Goal: Information Seeking & Learning: Learn about a topic

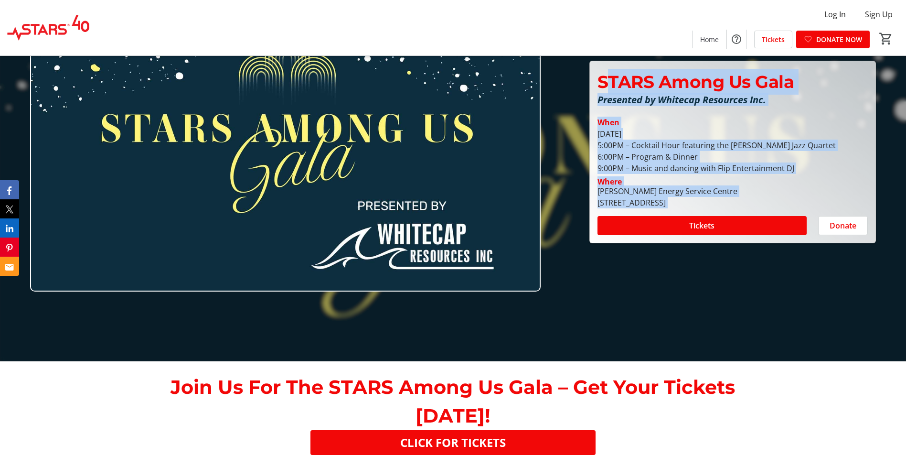
scroll to position [96, 0]
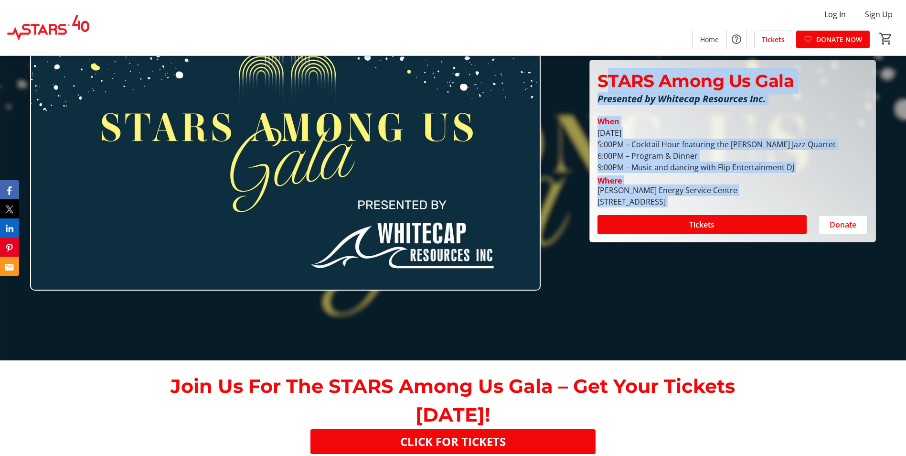
drag, startPoint x: 605, startPoint y: 173, endPoint x: 700, endPoint y: 218, distance: 104.1
click at [700, 218] on div "STARS Among Us Gala Presented by Whitecap Resources Inc. STARS Among Us Gala Pr…" at bounding box center [733, 151] width 286 height 182
drag, startPoint x: 700, startPoint y: 218, endPoint x: 667, endPoint y: 198, distance: 38.2
copy div "TARS Among Us Gala Presented by Whitecap Resources Inc. STARS Among Us Gala Pre…"
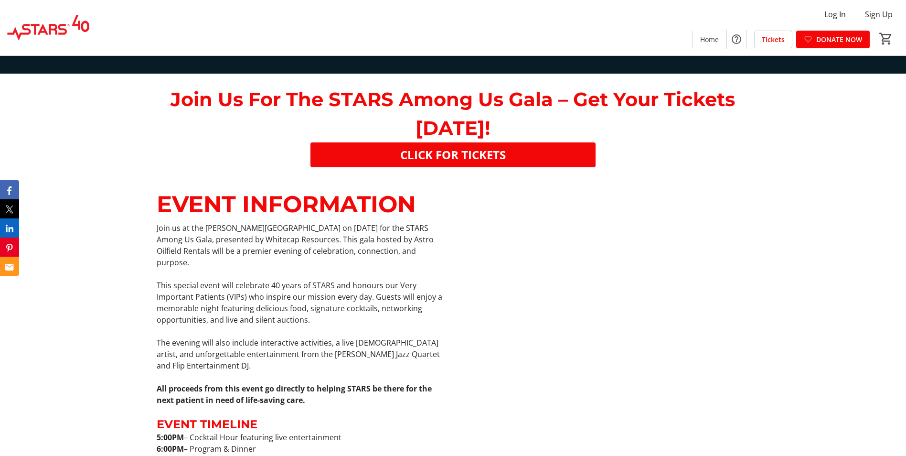
scroll to position [430, 0]
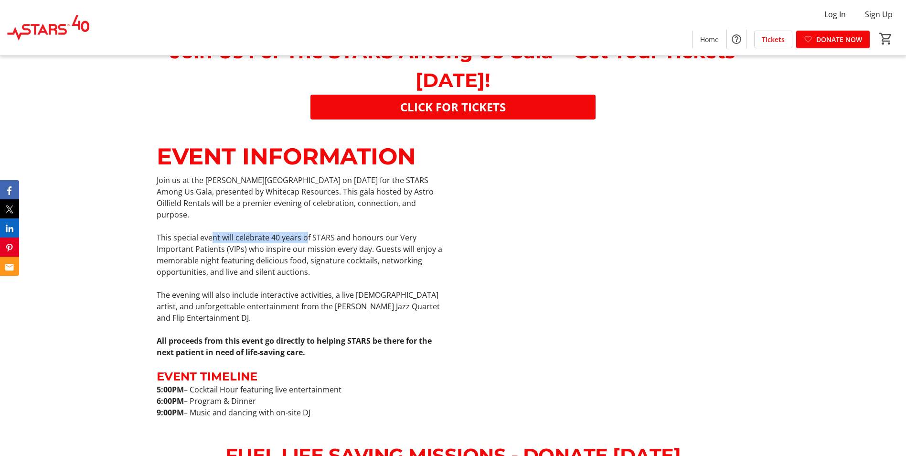
drag, startPoint x: 212, startPoint y: 231, endPoint x: 308, endPoint y: 222, distance: 96.5
click at [307, 232] on p "This special event will celebrate 40 years of STARS and honours our Very Import…" at bounding box center [302, 255] width 291 height 46
drag, startPoint x: 308, startPoint y: 222, endPoint x: 332, endPoint y: 252, distance: 38.4
click at [332, 252] on p "This special event will celebrate 40 years of STARS and honours our Very Import…" at bounding box center [302, 255] width 291 height 46
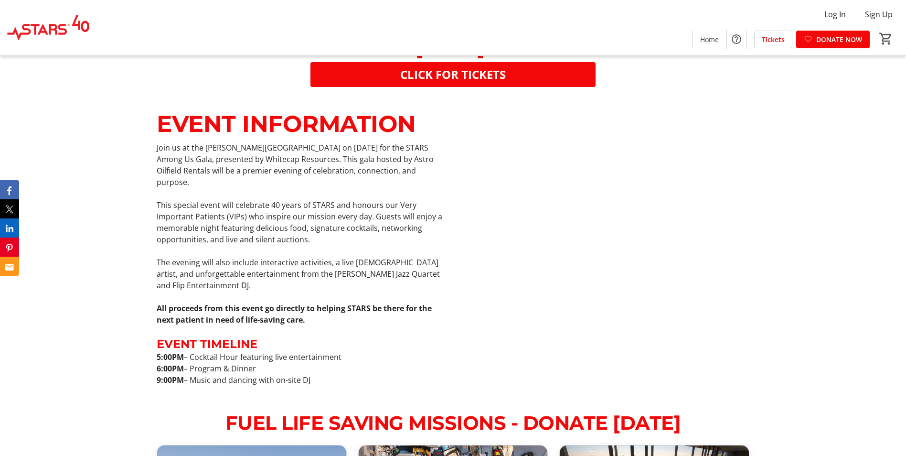
scroll to position [478, 0]
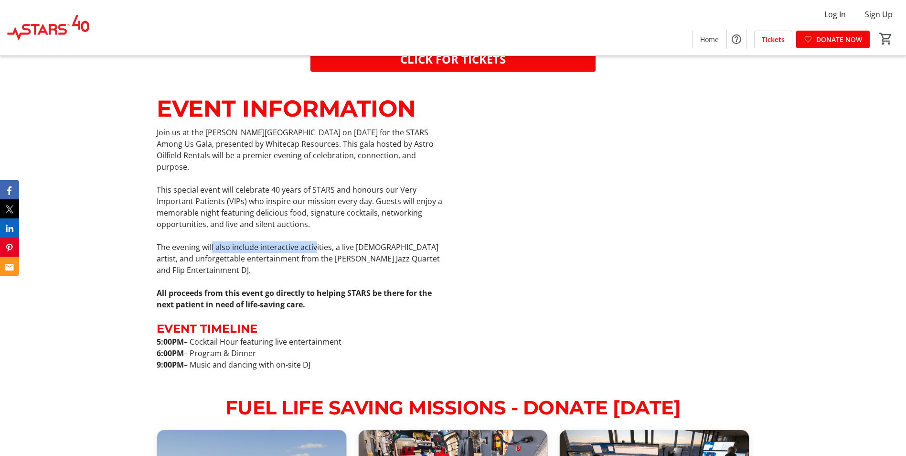
drag, startPoint x: 212, startPoint y: 236, endPoint x: 316, endPoint y: 232, distance: 104.7
click at [316, 241] on p "The evening will also include interactive activities, a live [DEMOGRAPHIC_DATA]…" at bounding box center [302, 258] width 291 height 34
drag, startPoint x: 316, startPoint y: 232, endPoint x: 328, endPoint y: 264, distance: 34.0
click at [328, 264] on p "The evening will also include interactive activities, a live [DEMOGRAPHIC_DATA]…" at bounding box center [302, 258] width 291 height 34
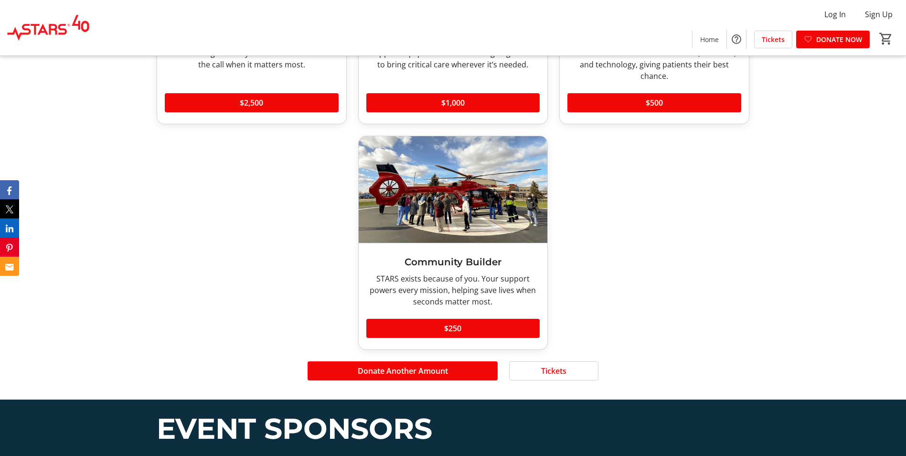
scroll to position [1003, 0]
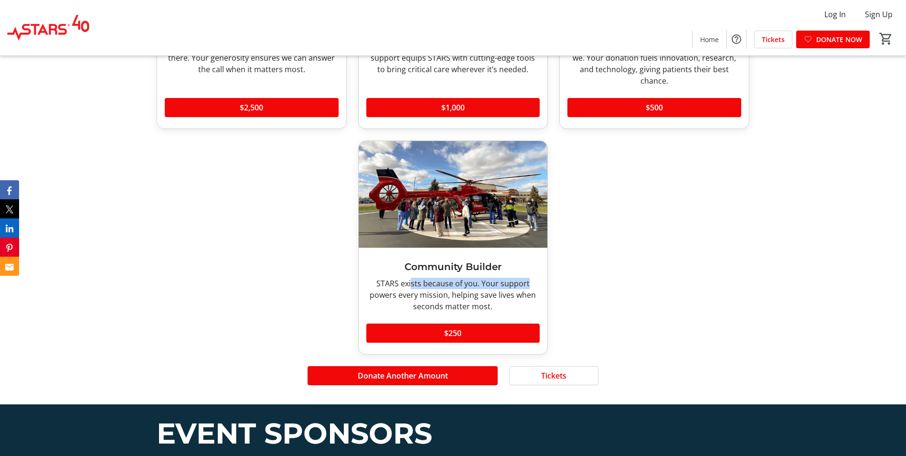
drag, startPoint x: 416, startPoint y: 274, endPoint x: 538, endPoint y: 271, distance: 122.4
click at [538, 278] on div "STARS exists because of you. Your support powers every mission, helping save li…" at bounding box center [453, 295] width 174 height 34
drag, startPoint x: 538, startPoint y: 271, endPoint x: 630, endPoint y: 295, distance: 94.3
click at [630, 295] on div "Anyone, Anywhere No matter who or where you are, STARS is there. Your generosit…" at bounding box center [453, 129] width 604 height 451
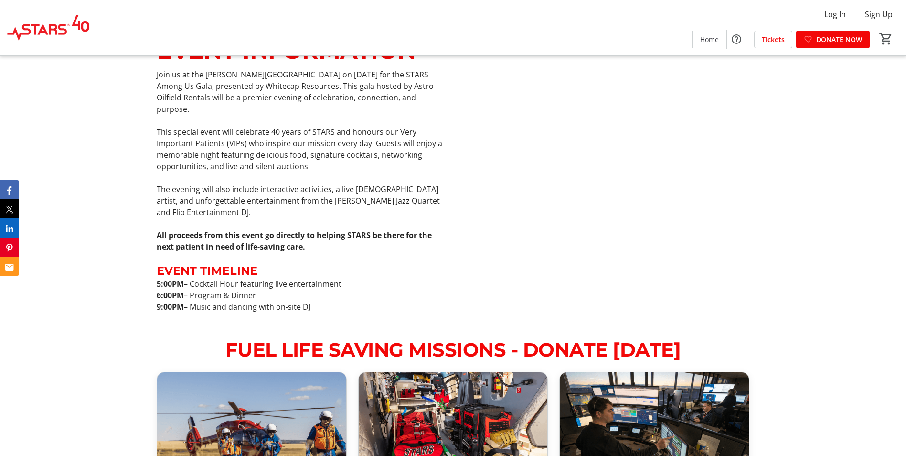
scroll to position [526, 0]
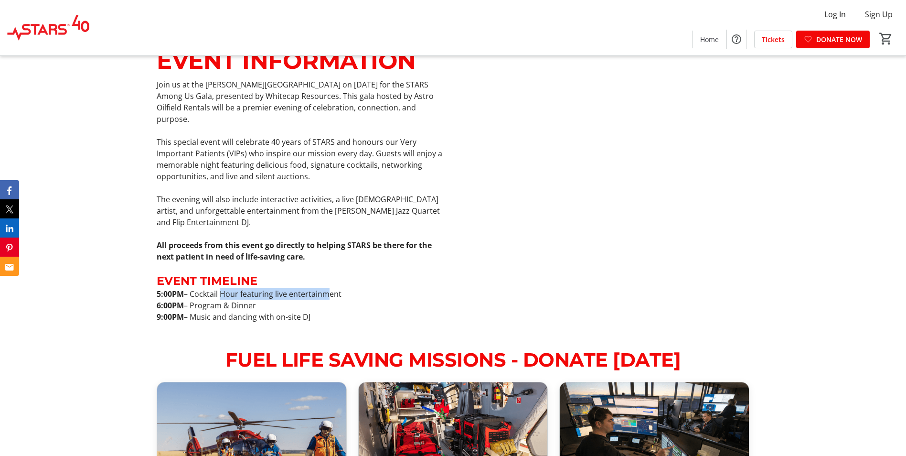
drag, startPoint x: 221, startPoint y: 282, endPoint x: 329, endPoint y: 284, distance: 108.0
click at [329, 288] on p "5:00PM – Cocktail Hour featuring live entertainment" at bounding box center [302, 293] width 291 height 11
drag, startPoint x: 329, startPoint y: 284, endPoint x: 376, endPoint y: 317, distance: 57.5
click at [376, 317] on div "EVENT INFORMATION Join us at the [PERSON_NAME][GEOGRAPHIC_DATA] on [DATE] for t…" at bounding box center [453, 184] width 906 height 299
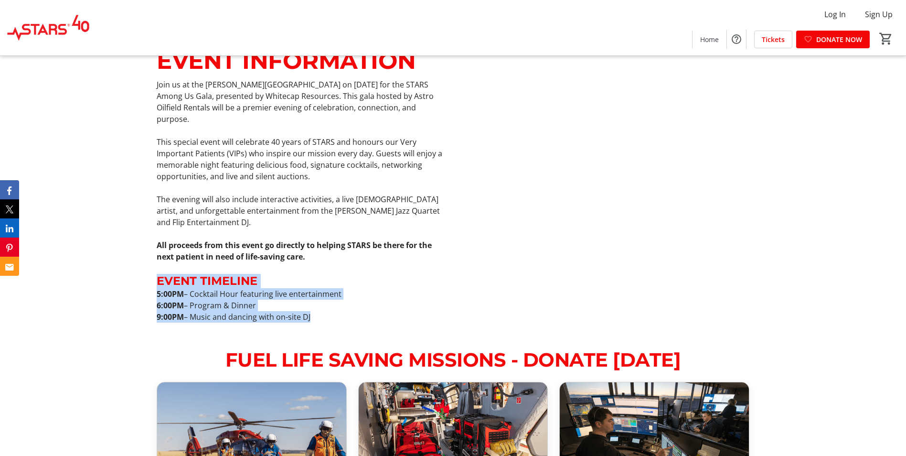
drag, startPoint x: 160, startPoint y: 268, endPoint x: 336, endPoint y: 311, distance: 181.9
click at [336, 311] on div "EVENT INFORMATION Join us at the [PERSON_NAME][GEOGRAPHIC_DATA] on [DATE] for t…" at bounding box center [453, 184] width 906 height 299
drag, startPoint x: 336, startPoint y: 311, endPoint x: 220, endPoint y: 299, distance: 117.2
copy div "EVENT TIMELINE 5:00PM – Cocktail Hour featuring live entertainment 6:00PM – Pro…"
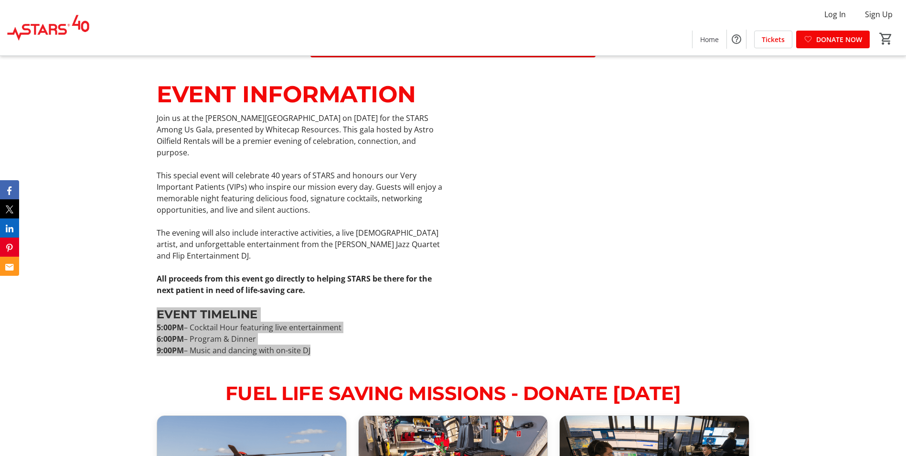
scroll to position [478, 0]
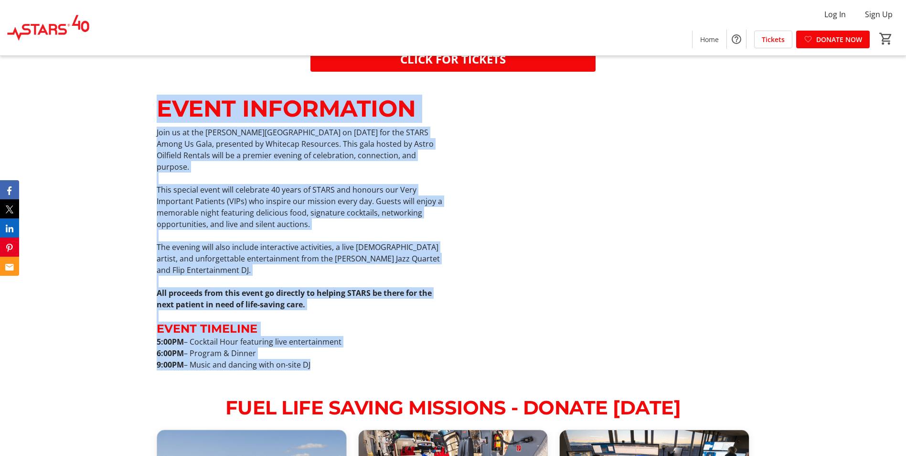
drag, startPoint x: 158, startPoint y: 107, endPoint x: 336, endPoint y: 356, distance: 305.9
click at [336, 356] on div "EVENT INFORMATION Join us at the [PERSON_NAME][GEOGRAPHIC_DATA] on [DATE] for t…" at bounding box center [302, 233] width 291 height 276
drag, startPoint x: 336, startPoint y: 356, endPoint x: 235, endPoint y: 311, distance: 110.8
copy div "EVENT INFORMATION Join us at the [PERSON_NAME][GEOGRAPHIC_DATA] on [DATE] for t…"
